Goal: Task Accomplishment & Management: Complete application form

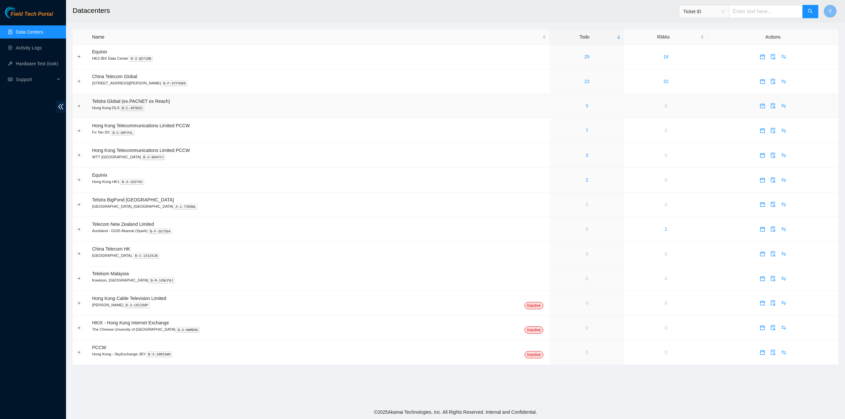
click at [585, 106] on link "9" at bounding box center [586, 105] width 3 height 5
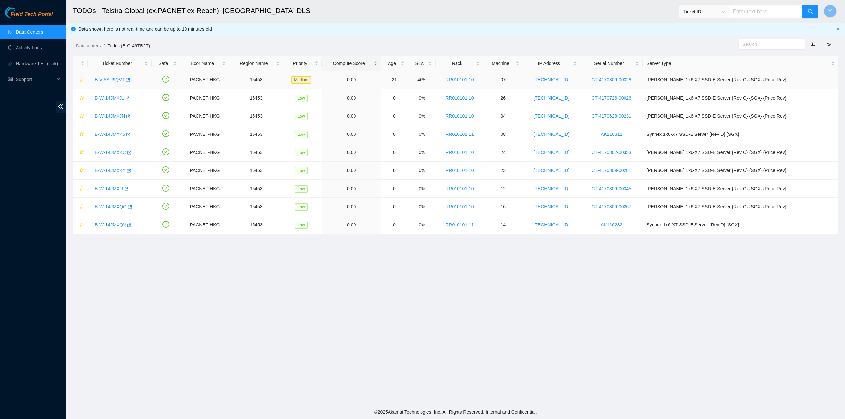
click at [107, 80] on link "B-V-5SU9QVT" at bounding box center [110, 79] width 30 height 5
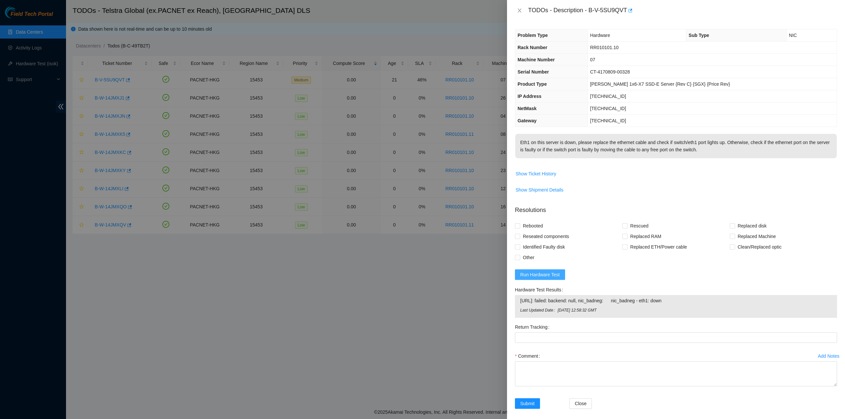
click at [534, 279] on span "Run Hardware Test" at bounding box center [540, 274] width 40 height 7
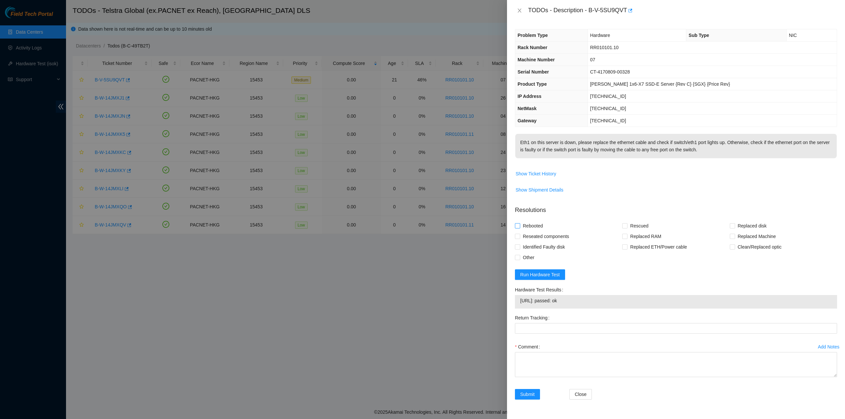
drag, startPoint x: 531, startPoint y: 241, endPoint x: 527, endPoint y: 235, distance: 7.5
click at [531, 240] on span "Reseated components" at bounding box center [545, 236] width 51 height 11
click at [519, 239] on input "Reseated components" at bounding box center [517, 236] width 5 height 5
checkbox input "true"
click at [526, 231] on span "Rebooted" at bounding box center [532, 226] width 25 height 11
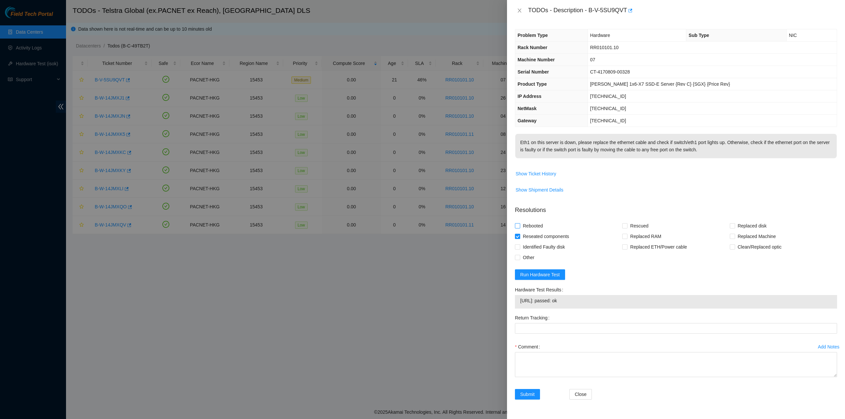
click at [519, 228] on input "Rebooted" at bounding box center [517, 225] width 5 height 5
checkbox input "true"
click at [625, 231] on label "Rescued" at bounding box center [636, 226] width 29 height 11
click at [625, 228] on input "Rescued" at bounding box center [624, 225] width 5 height 5
checkbox input "true"
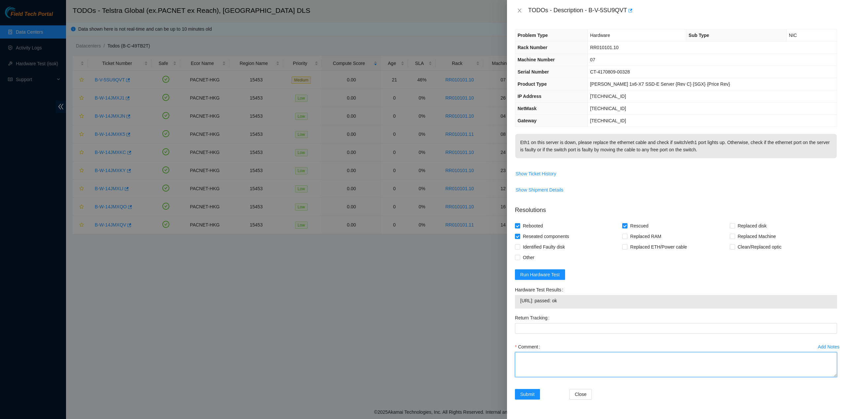
click at [558, 371] on textarea "Comment" at bounding box center [676, 364] width 322 height 25
type textarea "pass ok"
click at [526, 398] on span "Submit" at bounding box center [527, 394] width 15 height 7
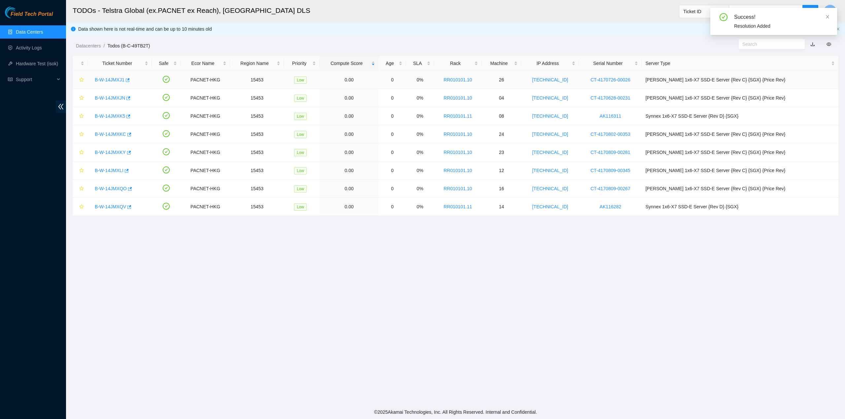
click at [117, 78] on link "B-W-14JMXJ1" at bounding box center [110, 79] width 30 height 5
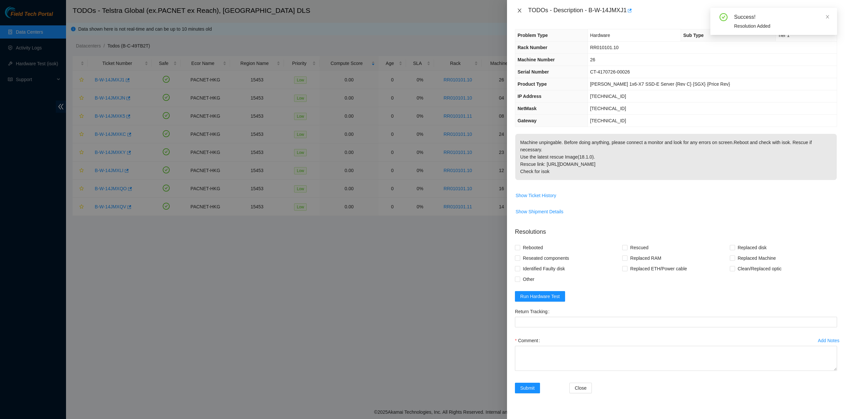
click at [522, 9] on button "Close" at bounding box center [519, 11] width 9 height 6
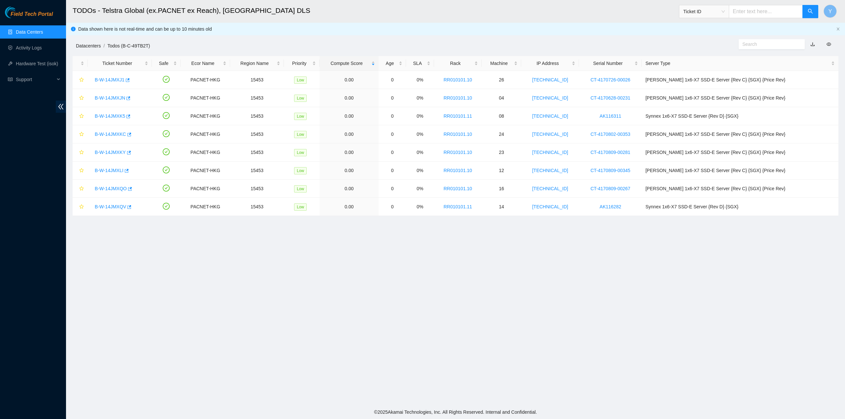
click at [85, 45] on link "Datacenters" at bounding box center [88, 45] width 25 height 5
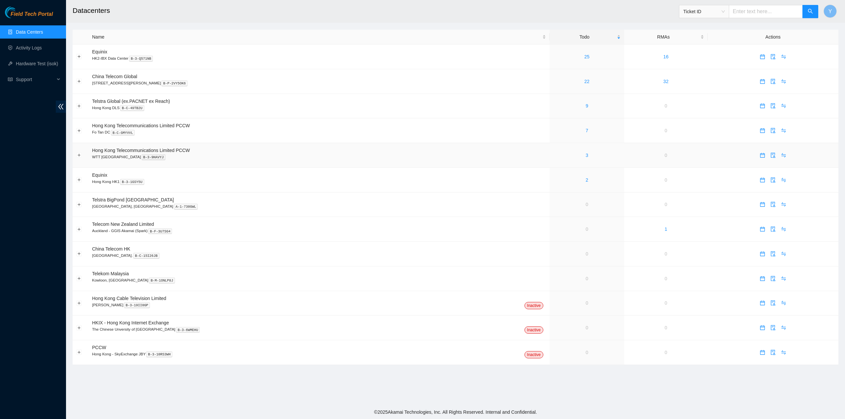
click at [565, 156] on div "3" at bounding box center [586, 155] width 67 height 7
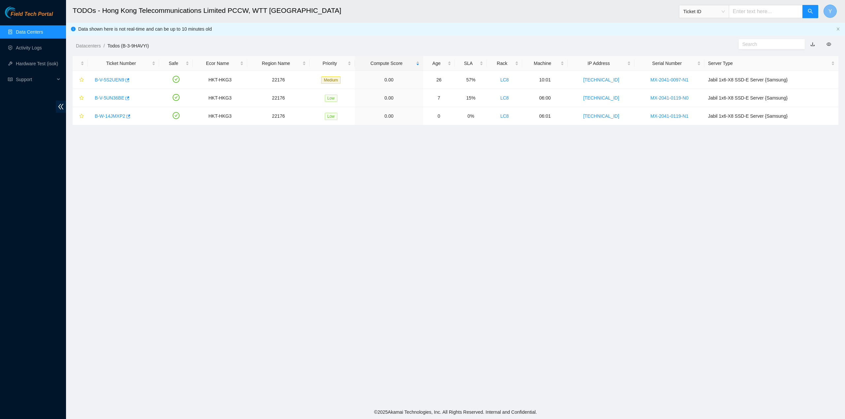
click at [827, 11] on button "Y" at bounding box center [829, 11] width 13 height 13
click at [770, 63] on link "Logout" at bounding box center [769, 65] width 14 height 5
